Goal: Communication & Community: Answer question/provide support

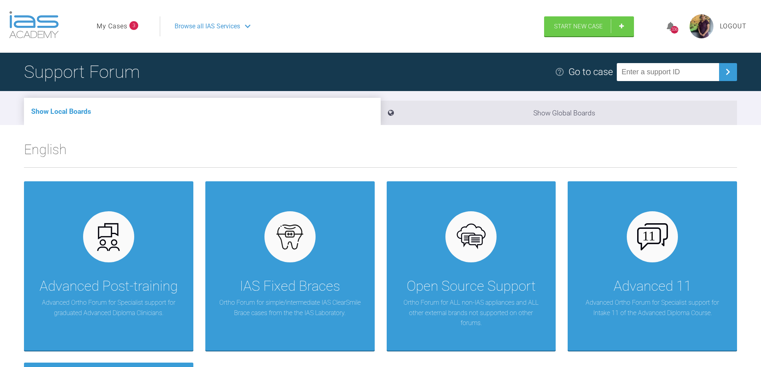
click at [111, 26] on link "My Cases" at bounding box center [112, 26] width 31 height 10
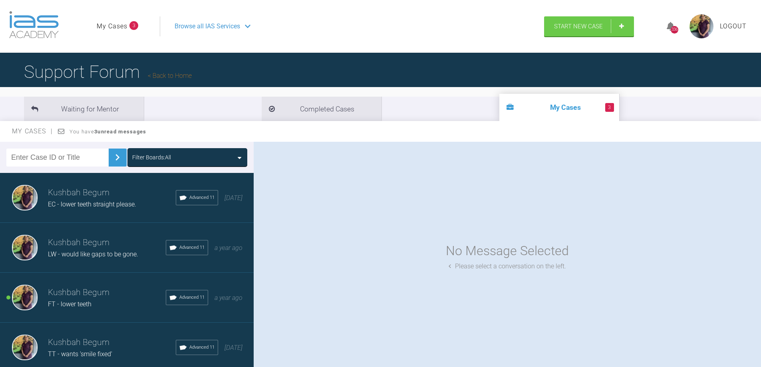
click at [102, 309] on div "FT - lower teeth" at bounding box center [107, 304] width 118 height 10
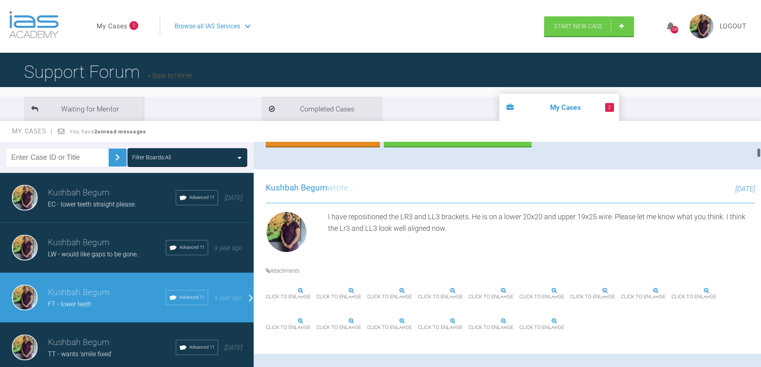
scroll to position [240, 0]
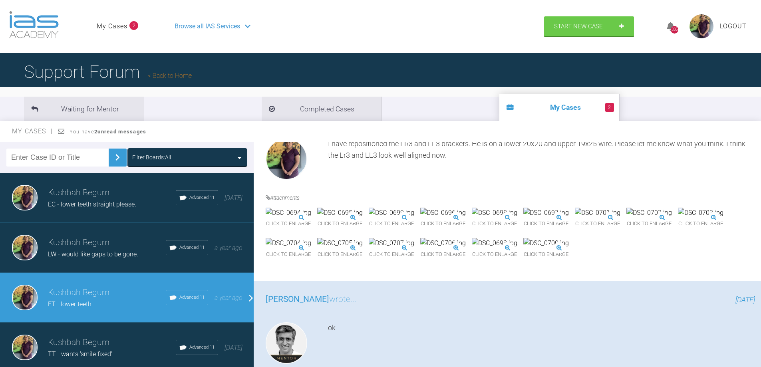
click at [466, 218] on img at bounding box center [443, 213] width 46 height 10
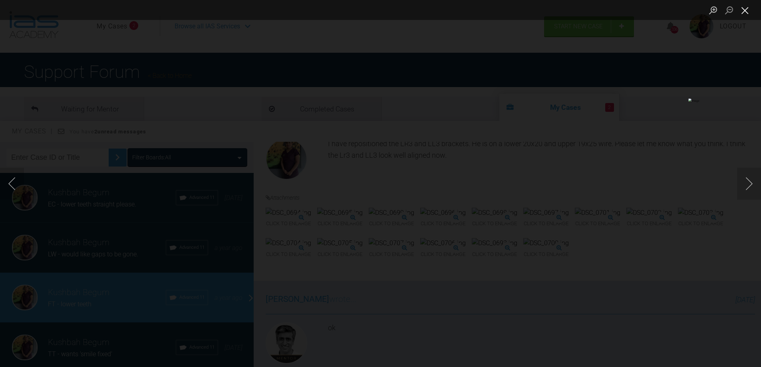
click at [742, 12] on button "Close lightbox" at bounding box center [745, 10] width 16 height 14
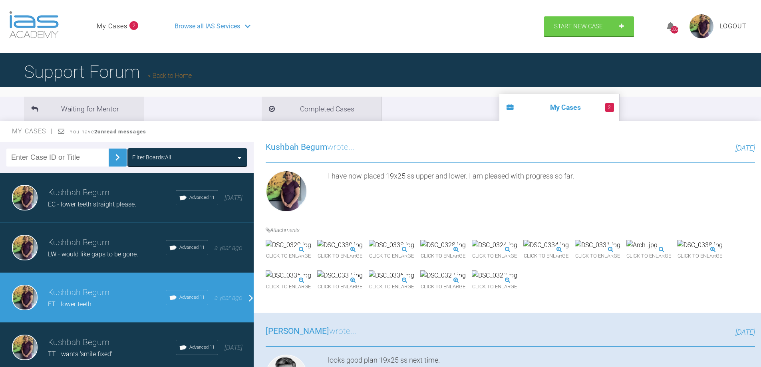
scroll to position [0, 0]
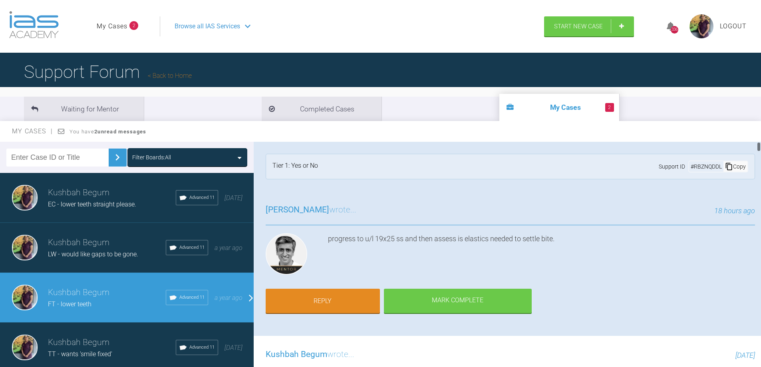
drag, startPoint x: 758, startPoint y: 179, endPoint x: 766, endPoint y: 90, distance: 89.4
click at [760, 90] on html "My Cases 2 Logout Browse all IAS Services Start New Case 336 Logout Support For…" at bounding box center [380, 225] width 761 height 450
click at [93, 255] on span "LW - would like gaps to be gone." at bounding box center [93, 254] width 90 height 8
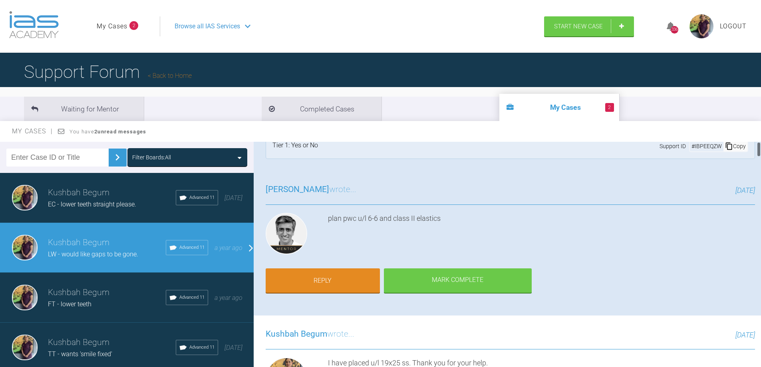
scroll to position [40, 0]
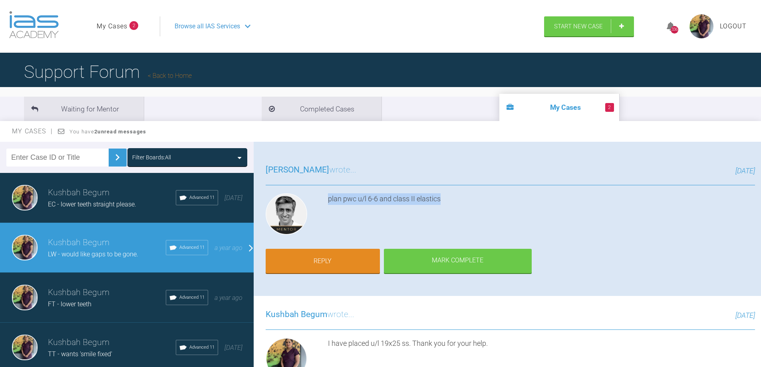
drag, startPoint x: 450, startPoint y: 200, endPoint x: 323, endPoint y: 200, distance: 127.4
click at [323, 200] on div "plan pwc u/l 6-6 and class II elastics" at bounding box center [510, 215] width 489 height 45
copy div "plan pwc u/l 6-6 and class II elastics"
click at [336, 263] on link "Reply" at bounding box center [323, 262] width 114 height 25
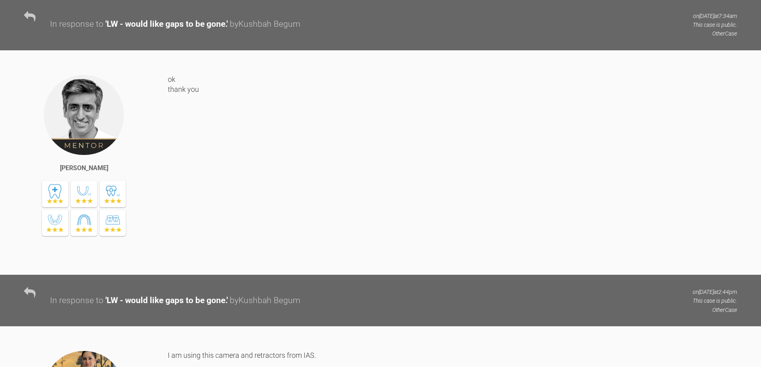
scroll to position [6727, 0]
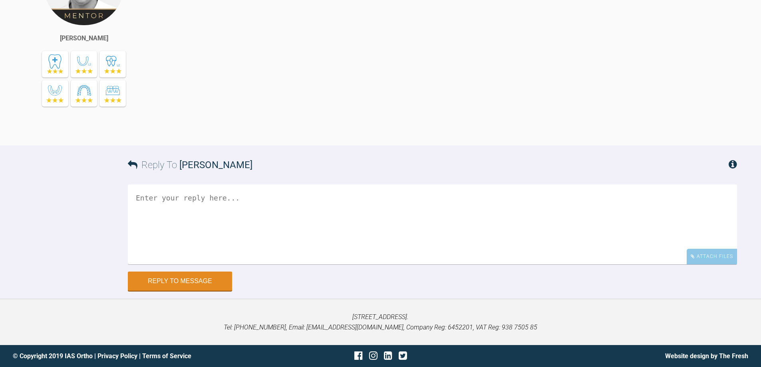
click at [228, 223] on textarea at bounding box center [432, 224] width 609 height 80
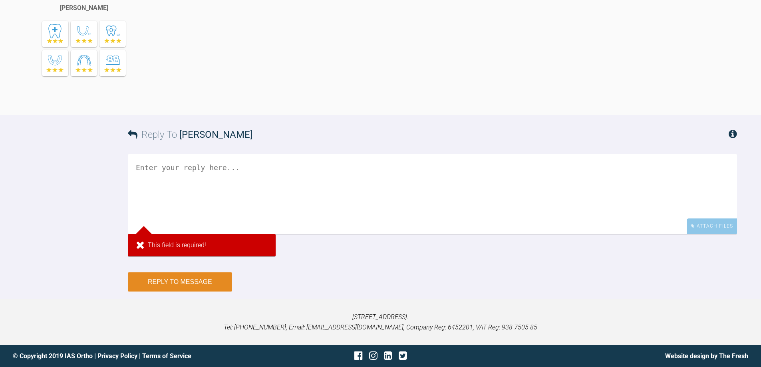
click at [207, 285] on div "Reply To [PERSON_NAME] Attach Files This field is required! Drag and drop files…" at bounding box center [380, 203] width 761 height 176
click at [702, 234] on div "Attach Files" at bounding box center [711, 226] width 50 height 16
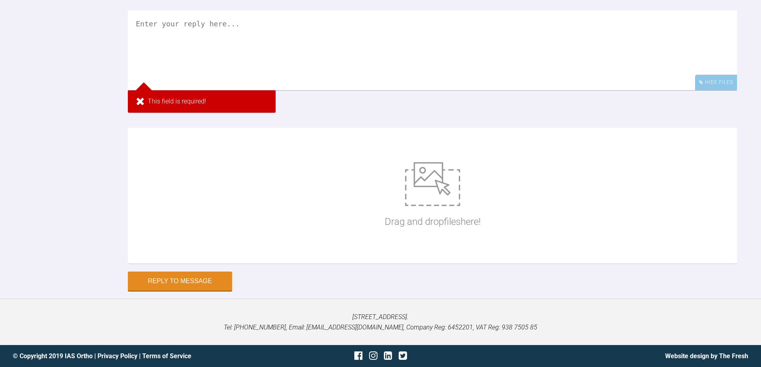
scroll to position [6887, 0]
click at [423, 224] on div "Drag and drop files here!" at bounding box center [433, 196] width 96 height 120
type input "C:\fakepath\DSC_0734.jpg"
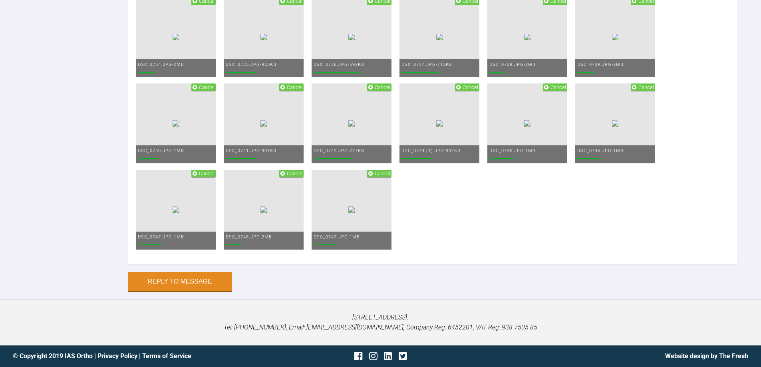
scroll to position [6807, 0]
paste textarea "plan pwc u/l 6-6 and class II elastics"
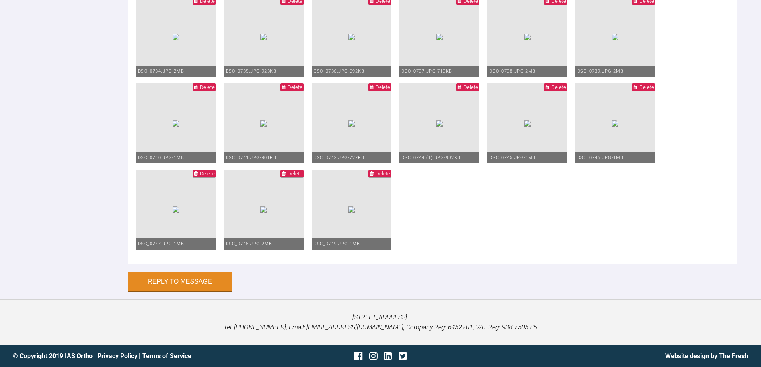
drag, startPoint x: 270, startPoint y: 118, endPoint x: 251, endPoint y: 117, distance: 18.8
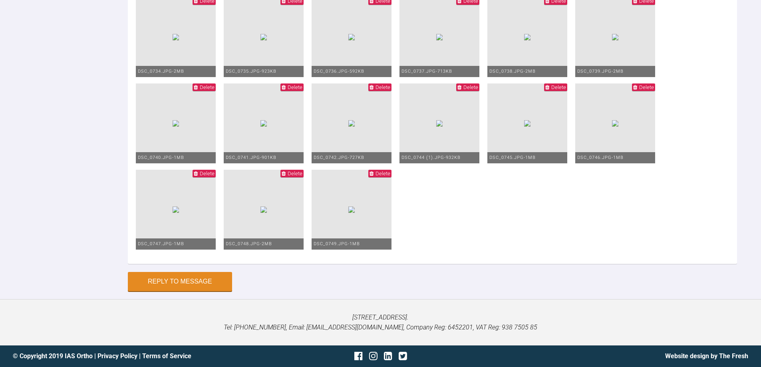
scroll to position [7147, 0]
type textarea "Thank you for your guidance. I have placed pwc u/l 6-6 and shown her how to use…"
click at [199, 292] on button "Reply to Message" at bounding box center [180, 282] width 104 height 19
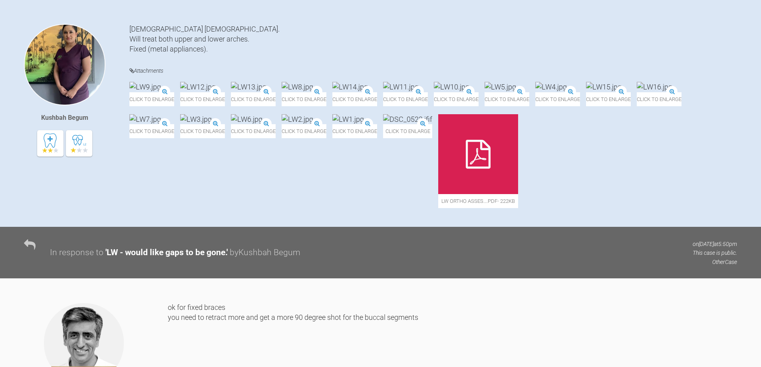
scroll to position [0, 0]
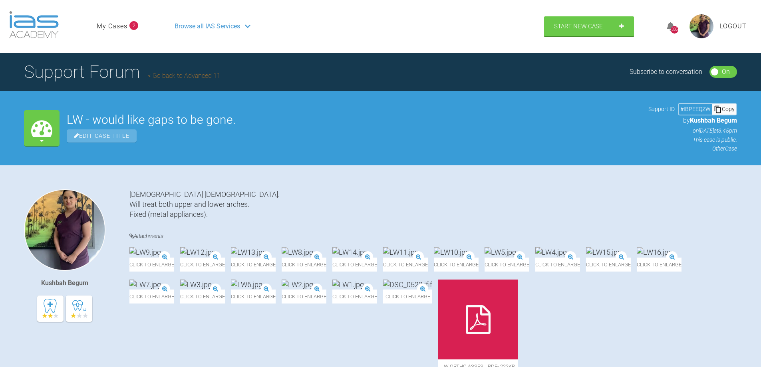
click at [127, 27] on li "My Cases 2" at bounding box center [118, 26] width 42 height 10
click at [110, 27] on link "My Cases" at bounding box center [112, 26] width 31 height 10
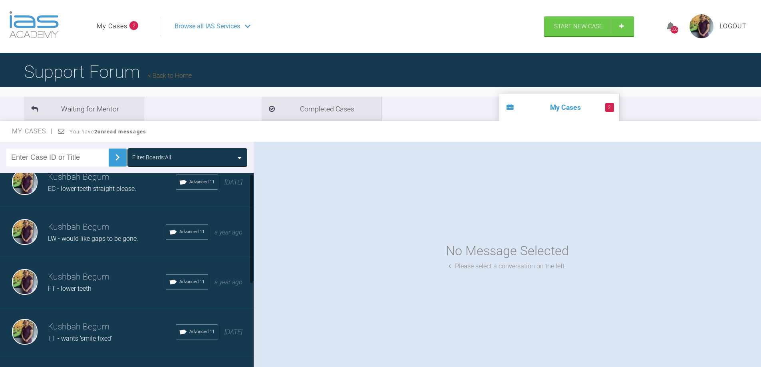
scroll to position [40, 0]
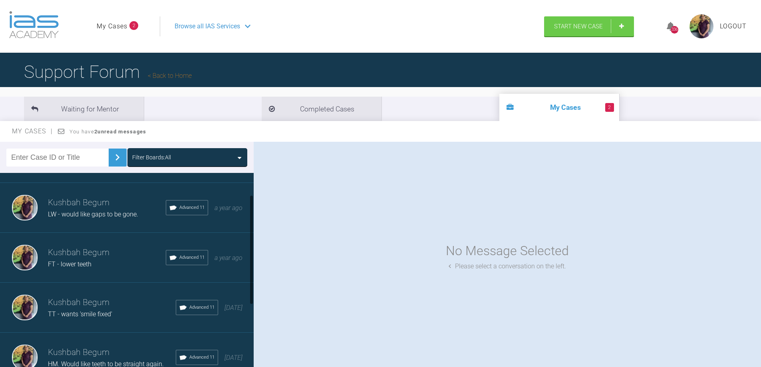
click at [78, 311] on span "TT - wants 'smile fixed'" at bounding box center [80, 314] width 64 height 8
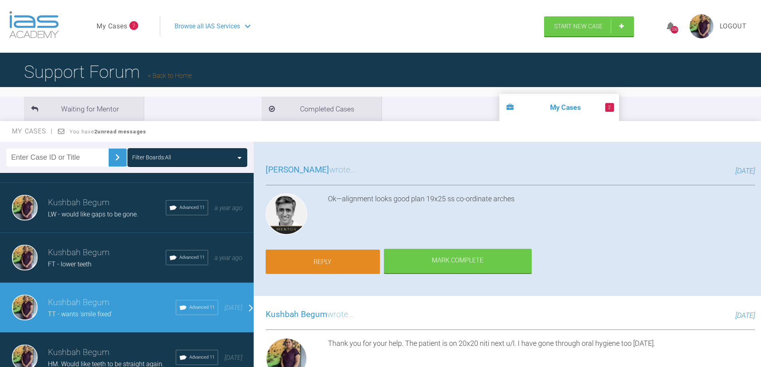
click at [363, 262] on link "Reply" at bounding box center [323, 262] width 114 height 25
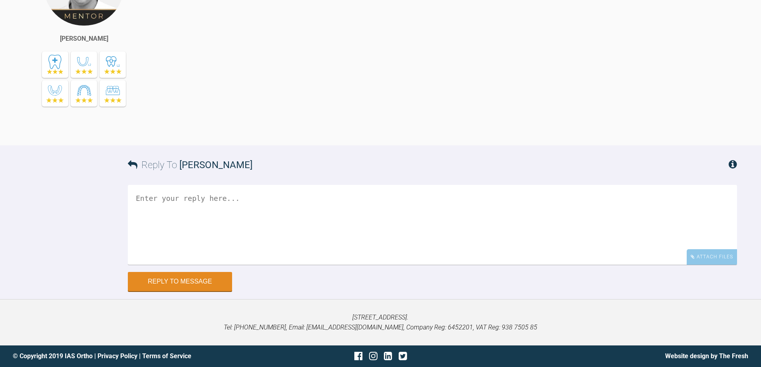
scroll to position [6505, 0]
drag, startPoint x: 275, startPoint y: 35, endPoint x: 168, endPoint y: 34, distance: 107.4
click at [168, 34] on div "Ok—alignment looks good plan 19x25 ss co-ordinate arches" at bounding box center [452, 39] width 569 height 188
copy div "plan 19x25 ss co-ordinate arches"
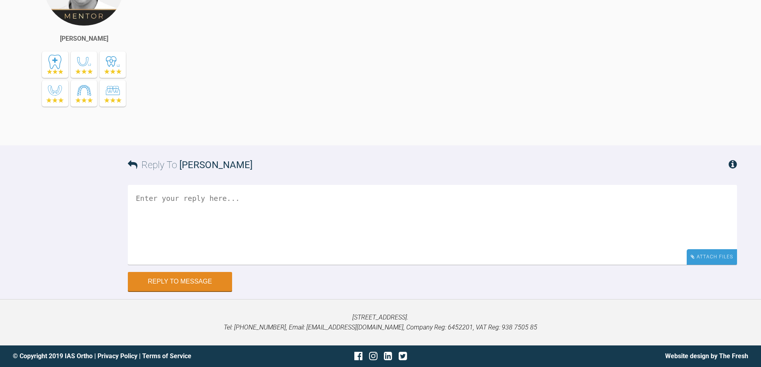
click at [727, 259] on div "Attach Files" at bounding box center [711, 257] width 50 height 16
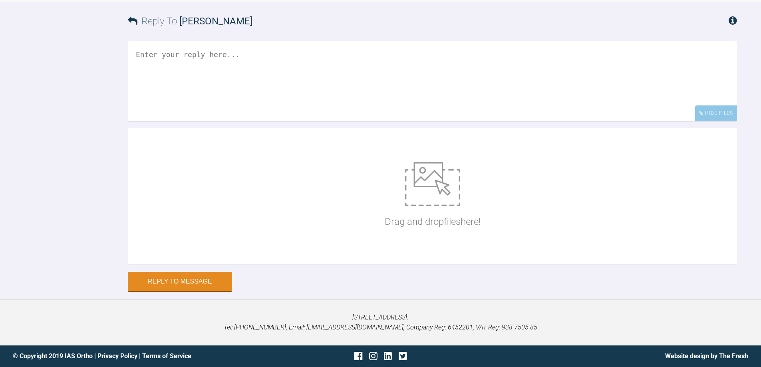
scroll to position [6701, 0]
click at [444, 233] on div "Drag and drop files here!" at bounding box center [433, 196] width 96 height 120
type input "C:\fakepath\DSC_0718.jpg"
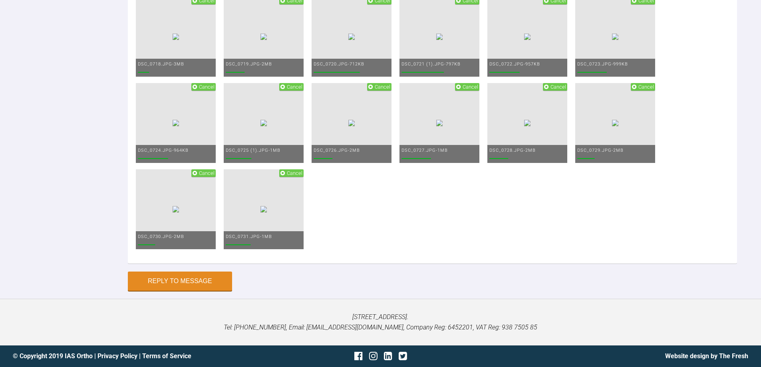
scroll to position [6621, 0]
paste textarea "plan 19x25 ss co-ordinate arches"
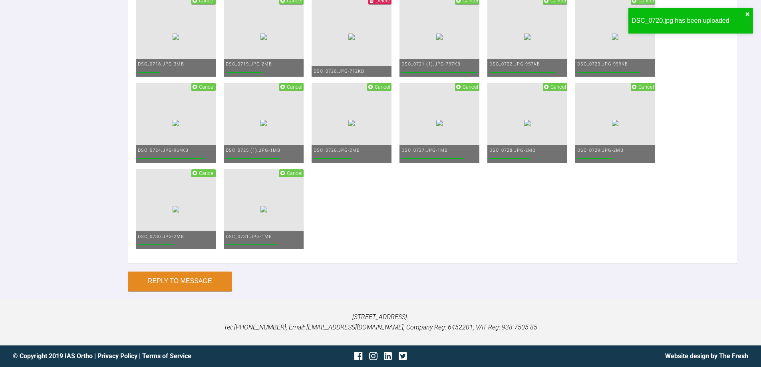
drag, startPoint x: 154, startPoint y: 155, endPoint x: 127, endPoint y: 154, distance: 26.8
click at [127, 154] on div "Reply To [PERSON_NAME] plan 19x25 ss co-ordinate arches Hide Files Drag and dro…" at bounding box center [380, 31] width 761 height 519
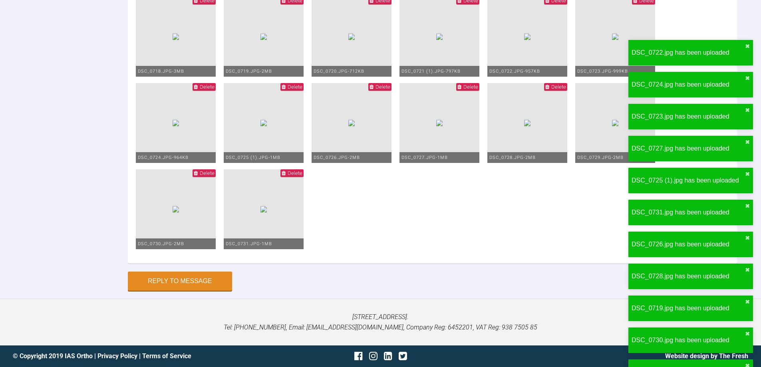
drag, startPoint x: 312, startPoint y: 156, endPoint x: 225, endPoint y: 160, distance: 87.1
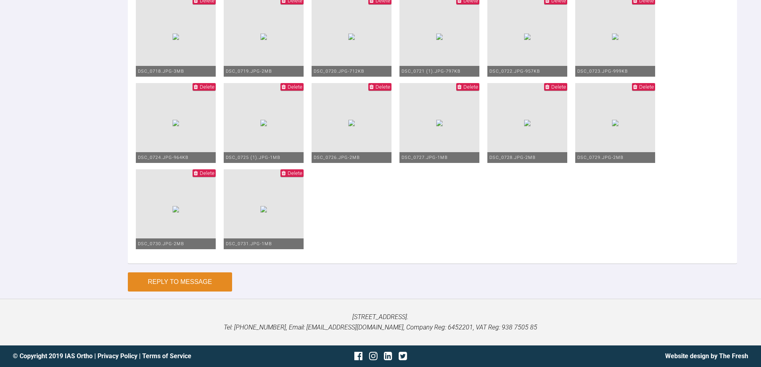
type textarea "I have placed 19x25 ss on both arches. I am so pleased with his progress. I am …"
click at [194, 279] on button "Reply to Message" at bounding box center [180, 281] width 104 height 19
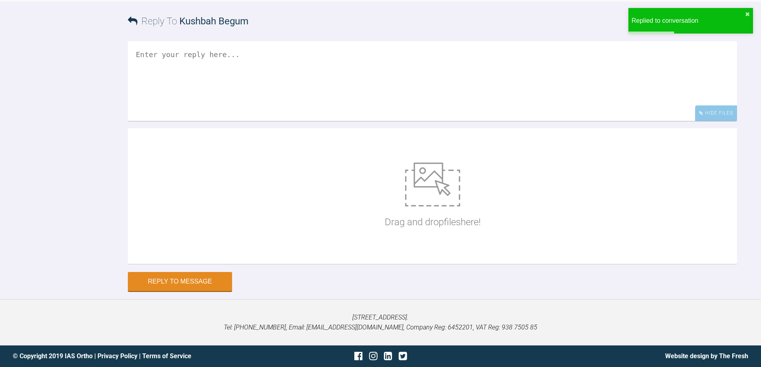
scroll to position [6838, 0]
